Goal: Task Accomplishment & Management: Use online tool/utility

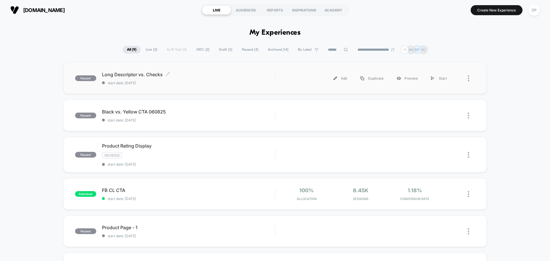
click at [132, 75] on span "Long Descriptor vs. Checks Click to edit experience details" at bounding box center [188, 75] width 173 height 6
click at [223, 48] on span "Draft ( 3 )" at bounding box center [226, 50] width 22 height 8
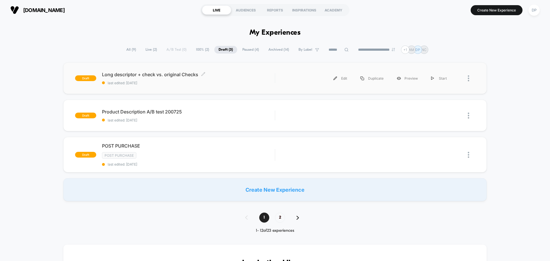
click at [142, 73] on span "Long descriptor + check vs. original Checks Click to edit experience details" at bounding box center [188, 75] width 173 height 6
